Goal: Transaction & Acquisition: Purchase product/service

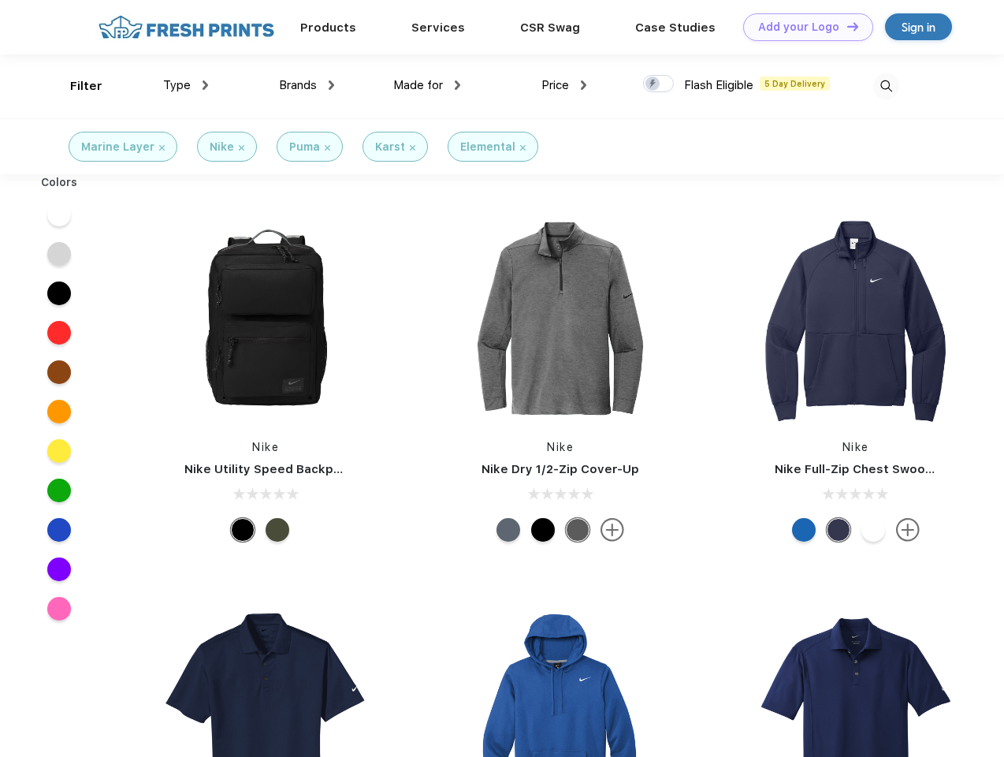
click at [802, 27] on link "Add your Logo Design Tool" at bounding box center [808, 27] width 130 height 28
click at [0, 0] on div "Design Tool" at bounding box center [0, 0] width 0 height 0
click at [846, 26] on link "Add your Logo Design Tool" at bounding box center [808, 27] width 130 height 28
click at [76, 86] on div "Filter" at bounding box center [86, 86] width 32 height 18
click at [186, 85] on span "Type" at bounding box center [177, 85] width 28 height 14
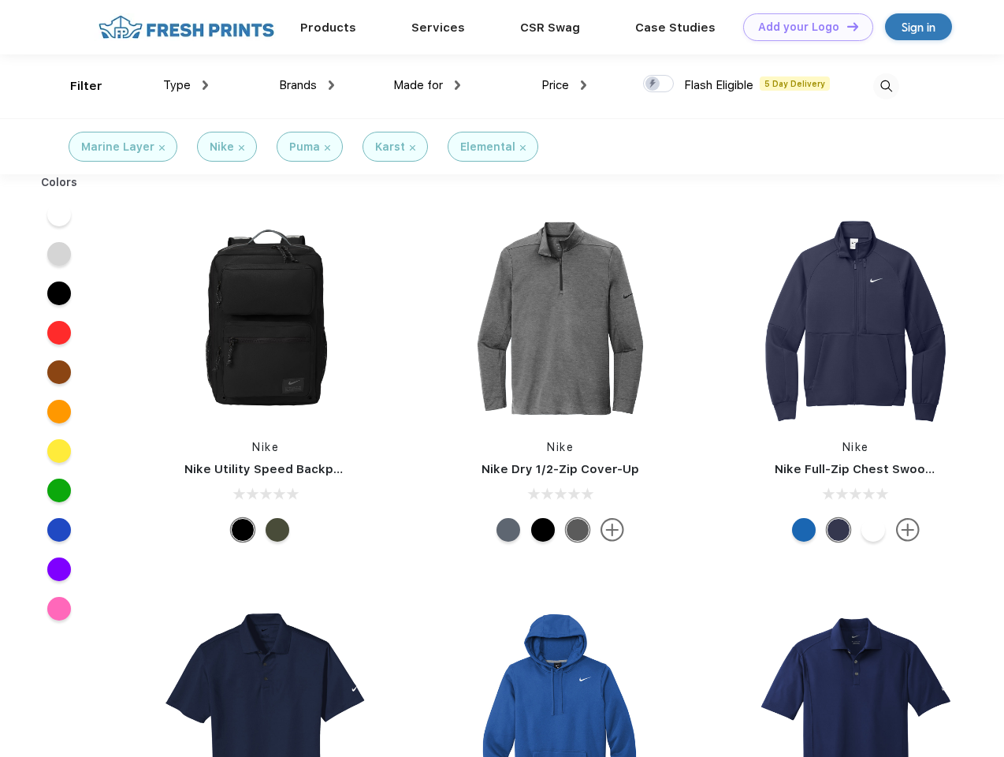
click at [307, 85] on span "Brands" at bounding box center [298, 85] width 38 height 14
click at [427, 85] on span "Made for" at bounding box center [418, 85] width 50 height 14
click at [564, 85] on span "Price" at bounding box center [555, 85] width 28 height 14
click at [659, 84] on div at bounding box center [658, 83] width 31 height 17
click at [653, 84] on input "checkbox" at bounding box center [648, 79] width 10 height 10
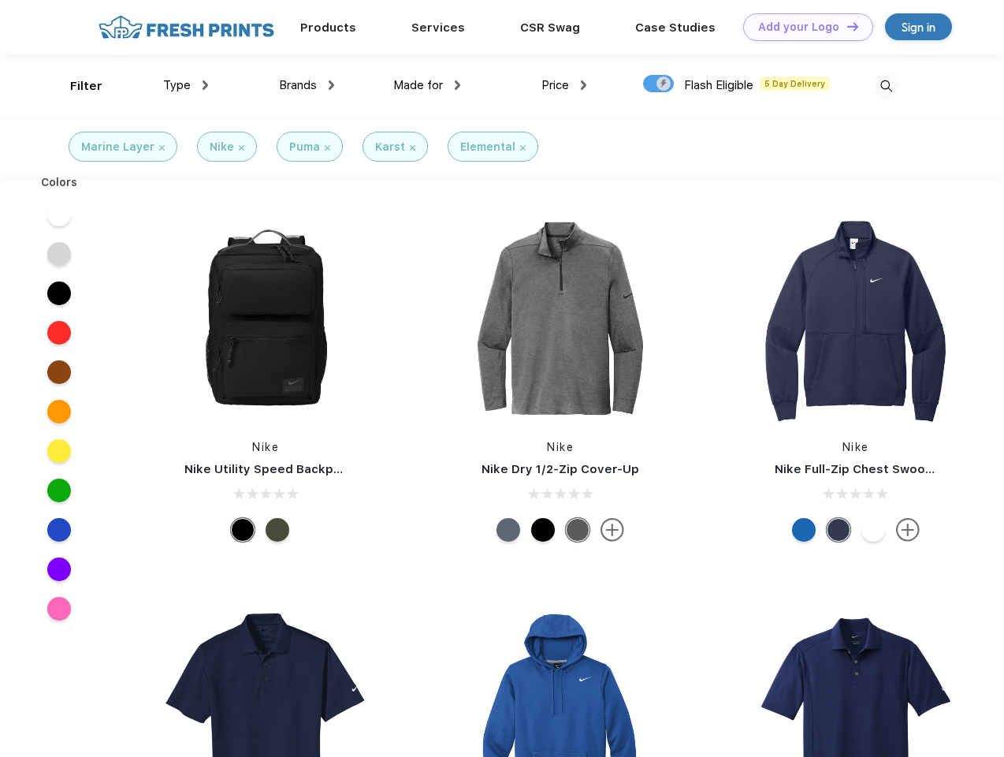
click at [886, 86] on img at bounding box center [886, 86] width 26 height 26
